Goal: Information Seeking & Learning: Stay updated

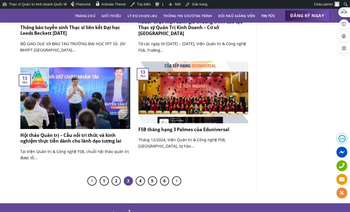
scroll to position [423, 0]
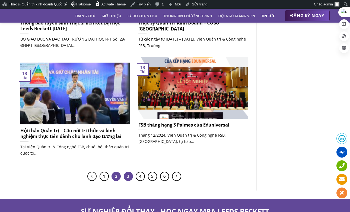
click at [117, 176] on link "2" at bounding box center [116, 175] width 9 height 9
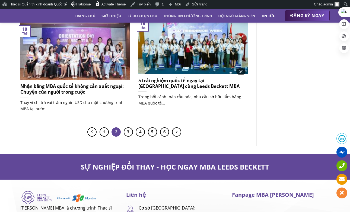
scroll to position [495, 0]
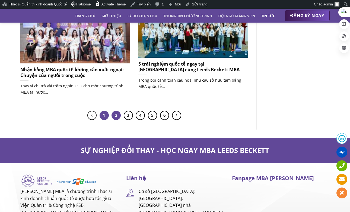
click at [104, 111] on link "1" at bounding box center [104, 115] width 9 height 9
